Goal: Transaction & Acquisition: Subscribe to service/newsletter

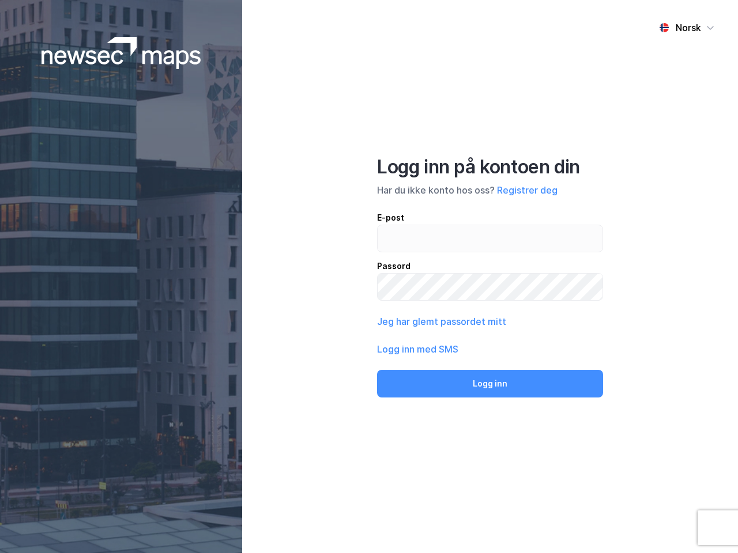
click at [369, 277] on div "Norsk Logg inn på kontoen din Har du ikke konto hos oss? Registrer deg E-post P…" at bounding box center [490, 276] width 496 height 553
click at [121, 53] on img at bounding box center [122, 53] width 160 height 32
click at [687, 28] on div "Norsk" at bounding box center [688, 28] width 25 height 14
click at [527, 190] on button "Registrer deg" at bounding box center [527, 190] width 61 height 14
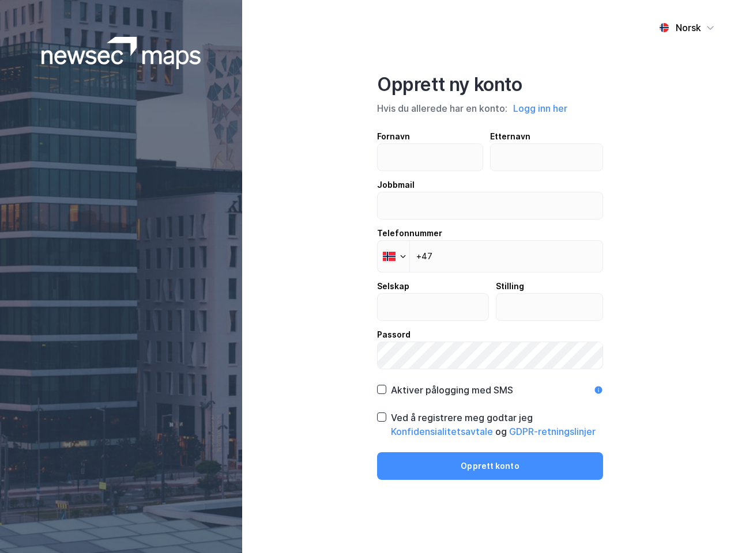
click at [440, 322] on div "Fornavn Etternavn Jobbmail Telefonnummer Phone +47 Selskap Stilling Passord" at bounding box center [490, 250] width 226 height 240
click at [490, 384] on div "Opprett ny konto Hvis du allerede har en konto: Logg inn her Fornavn Etternavn …" at bounding box center [490, 276] width 226 height 407
